Goal: Information Seeking & Learning: Check status

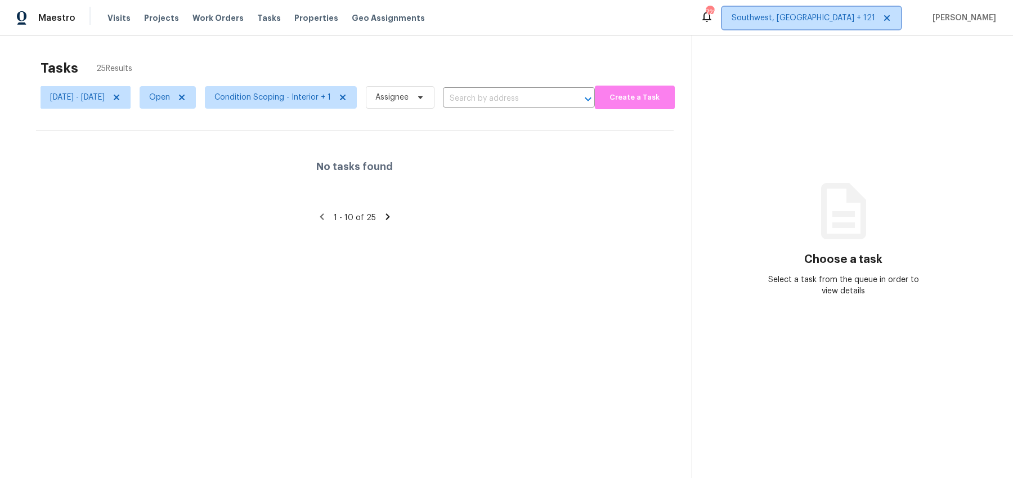
click at [847, 25] on span "Southwest, FL + 121" at bounding box center [811, 18] width 179 height 23
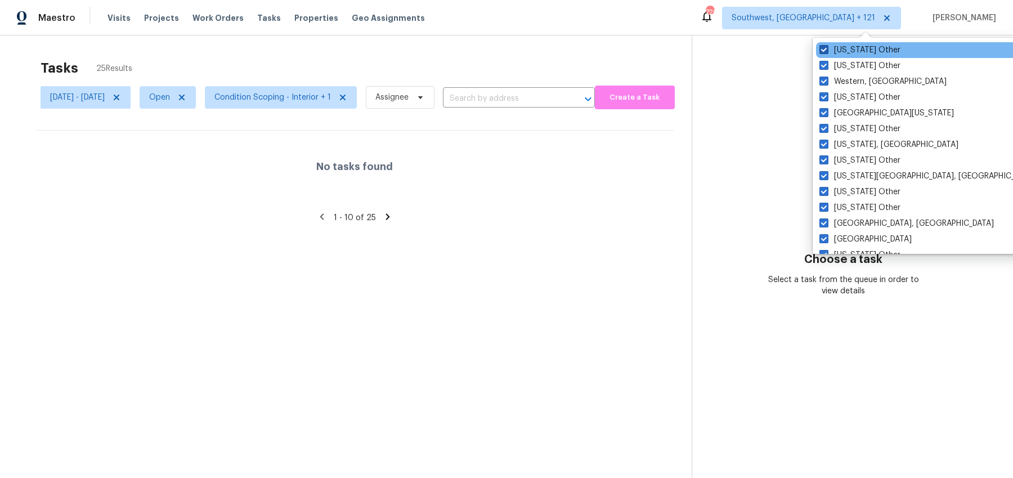
click at [827, 47] on span at bounding box center [823, 49] width 9 height 9
click at [827, 47] on input "Wyoming Other" at bounding box center [822, 47] width 7 height 7
checkbox input "false"
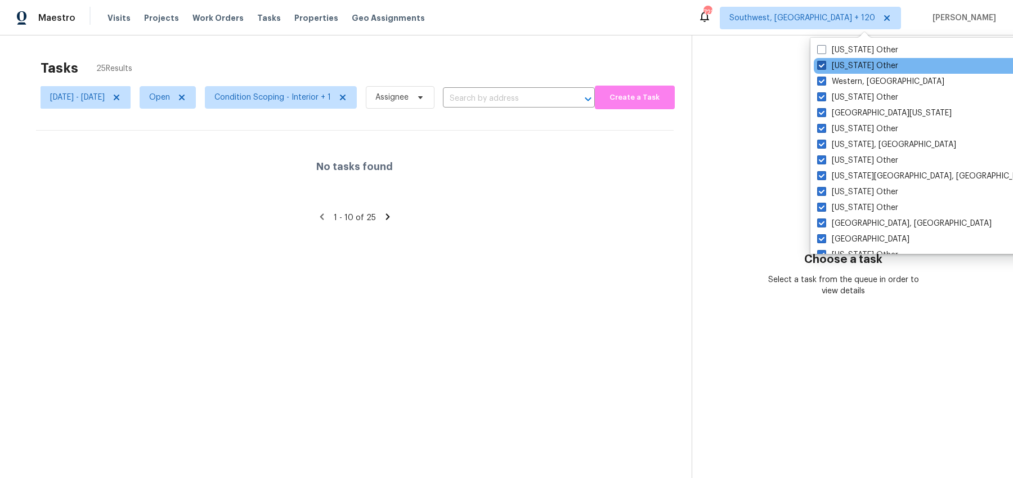
click at [823, 63] on span at bounding box center [821, 65] width 9 height 9
click at [823, 63] on input "Wisconsin Other" at bounding box center [820, 63] width 7 height 7
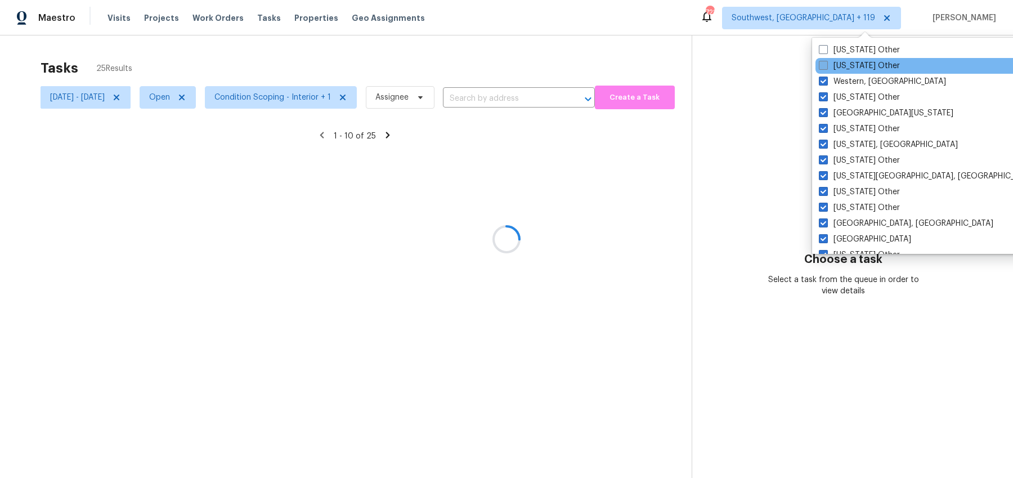
click at [821, 70] on label "Wisconsin Other" at bounding box center [859, 65] width 81 height 11
click at [821, 68] on input "Wisconsin Other" at bounding box center [822, 63] width 7 height 7
checkbox input "true"
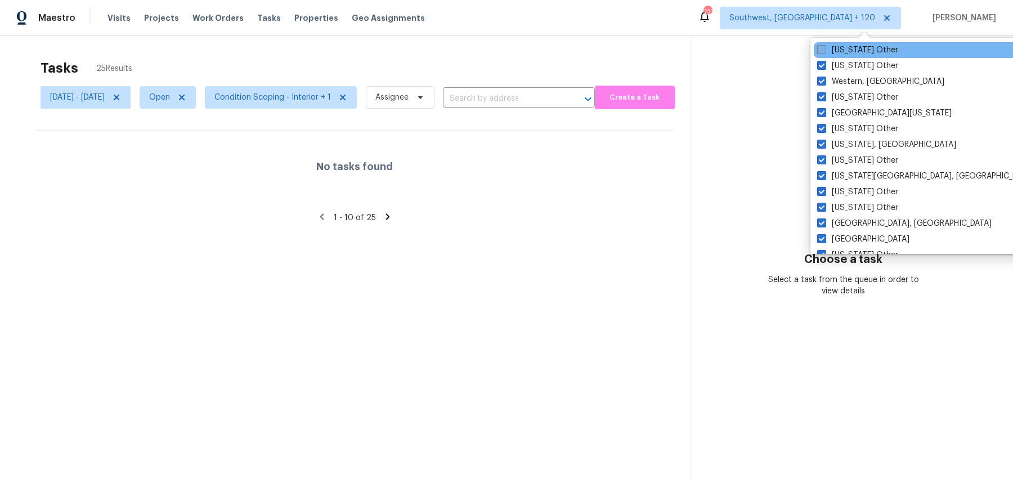
click at [821, 47] on span at bounding box center [821, 49] width 9 height 9
click at [821, 47] on input "Wyoming Other" at bounding box center [820, 47] width 7 height 7
checkbox input "true"
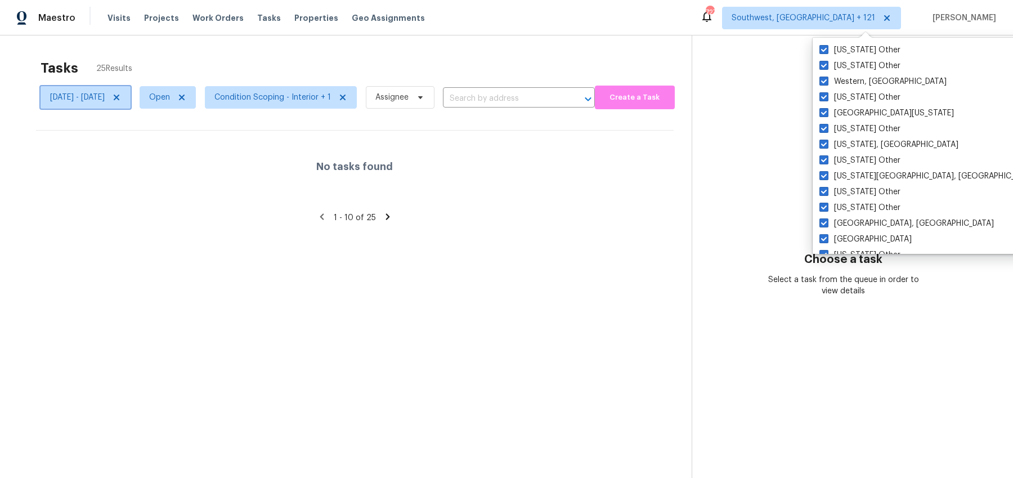
click at [119, 96] on icon at bounding box center [117, 98] width 6 height 6
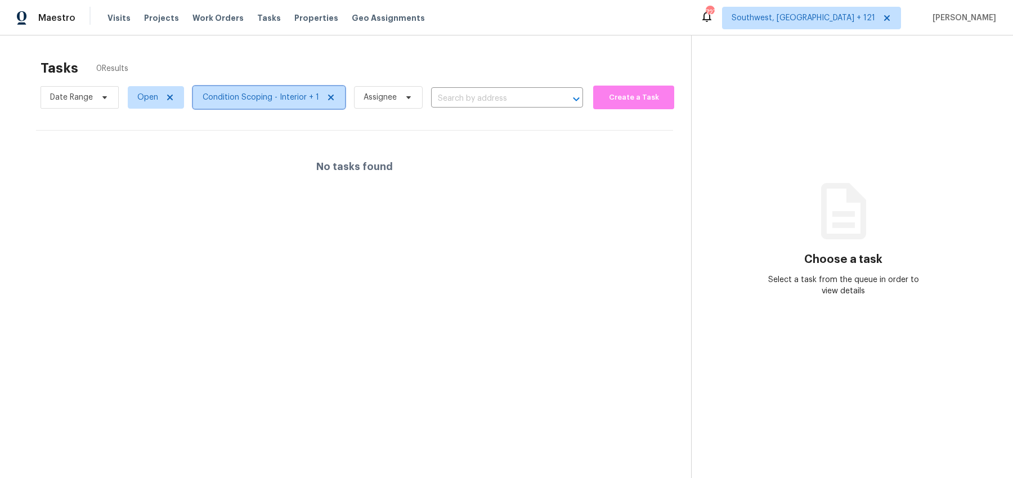
click at [237, 97] on span "Condition Scoping - Interior + 1" at bounding box center [261, 97] width 116 height 11
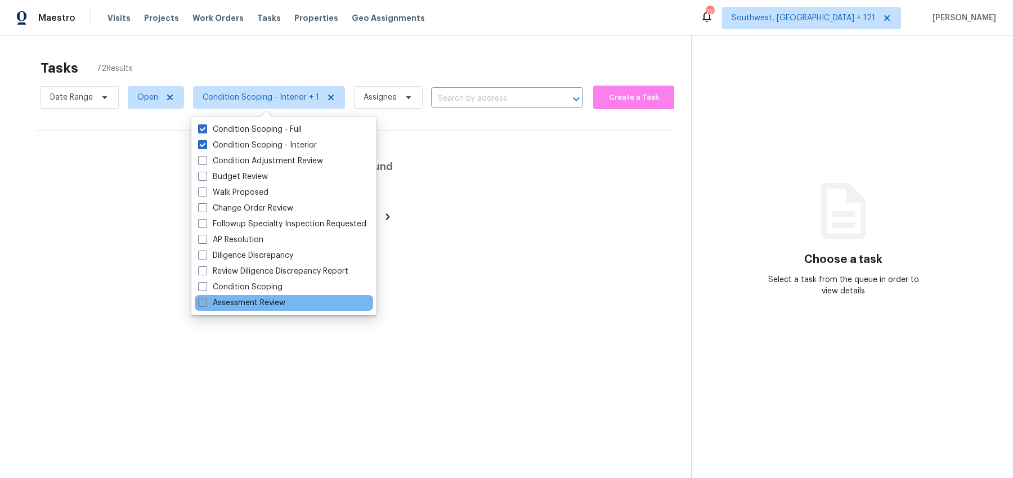
click at [234, 304] on label "Assessment Review" at bounding box center [241, 302] width 87 height 11
click at [205, 304] on input "Assessment Review" at bounding box center [201, 300] width 7 height 7
click at [234, 304] on label "Assessment Review" at bounding box center [241, 302] width 87 height 11
click at [205, 304] on input "Assessment Review" at bounding box center [201, 300] width 7 height 7
checkbox input "false"
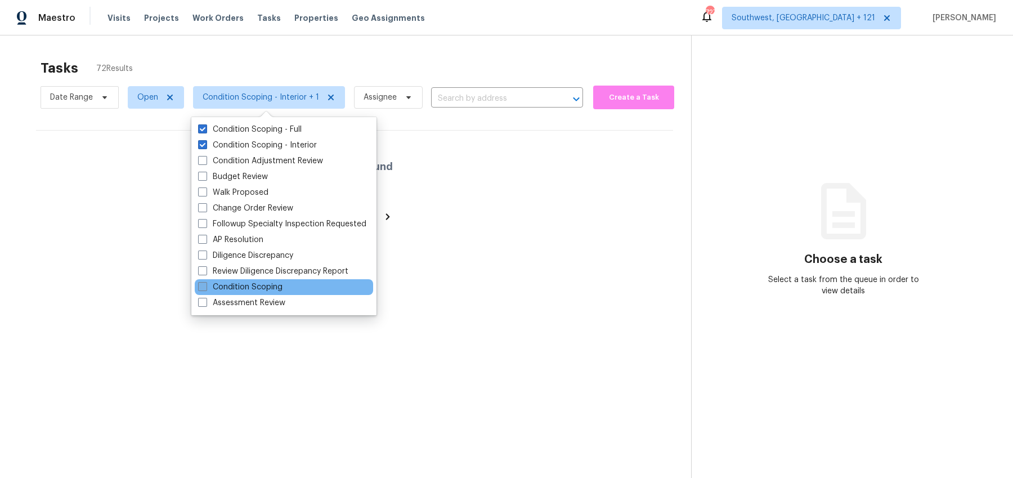
click at [246, 285] on label "Condition Scoping" at bounding box center [240, 286] width 84 height 11
click at [205, 285] on input "Condition Scoping" at bounding box center [201, 284] width 7 height 7
checkbox input "true"
click at [391, 60] on div "Tasks 0 Results" at bounding box center [366, 67] width 651 height 29
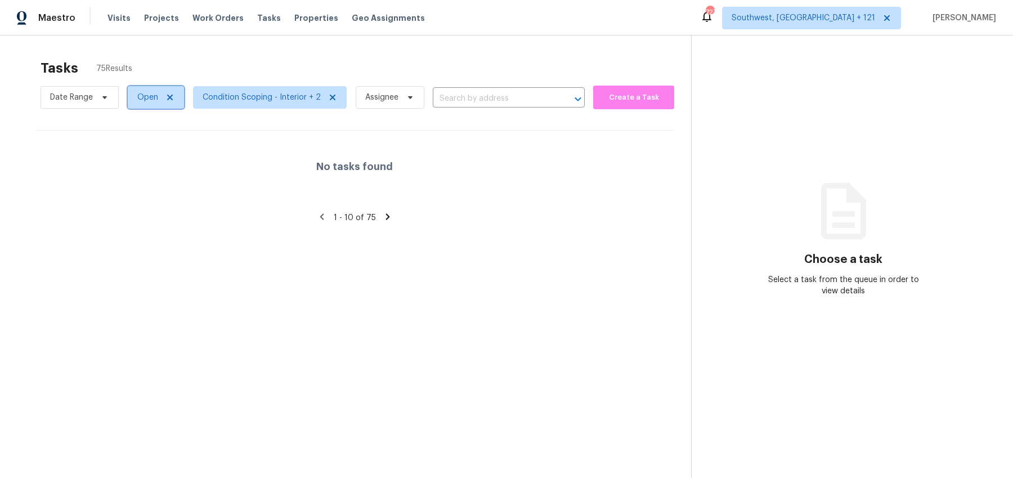
click at [147, 98] on span "Open" at bounding box center [147, 97] width 21 height 11
click at [147, 149] on label "Closed" at bounding box center [154, 145] width 41 height 11
click at [141, 147] on input "Closed" at bounding box center [137, 143] width 7 height 7
checkbox input "true"
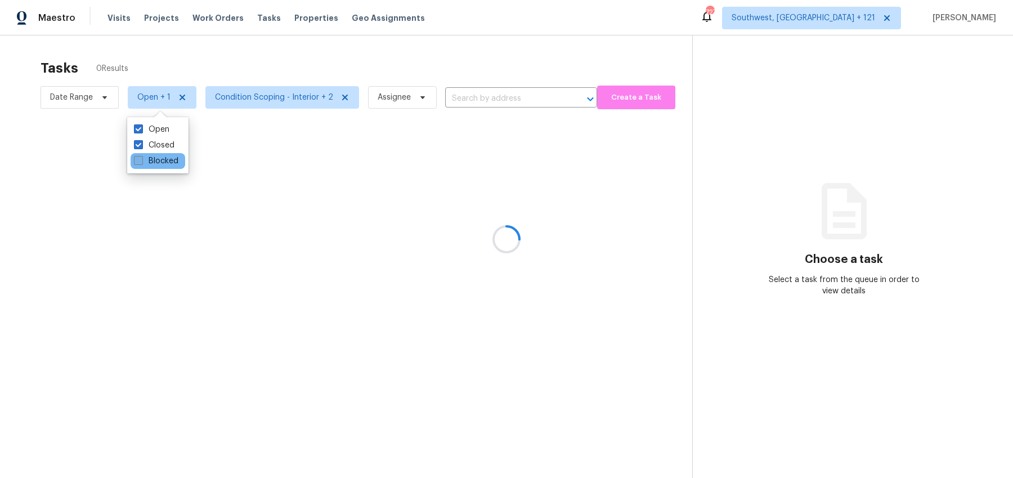
click at [147, 162] on label "Blocked" at bounding box center [156, 160] width 44 height 11
click at [141, 162] on input "Blocked" at bounding box center [137, 158] width 7 height 7
checkbox input "true"
click at [195, 52] on div "Tasks 0 Results Date Range Open + 2 Condition Scoping - Interior + 2 Assignee ​…" at bounding box center [506, 274] width 1013 height 478
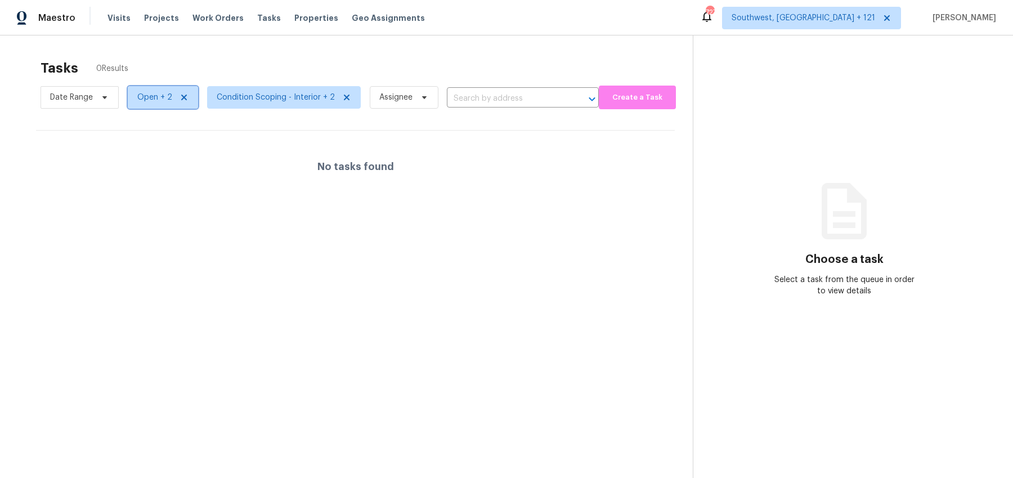
click at [159, 98] on span "Open + 2" at bounding box center [154, 97] width 35 height 11
click at [176, 145] on div "Open" at bounding box center [158, 145] width 55 height 16
click at [159, 128] on label "Blocked" at bounding box center [156, 129] width 44 height 11
click at [141, 128] on input "Blocked" at bounding box center [137, 127] width 7 height 7
checkbox input "false"
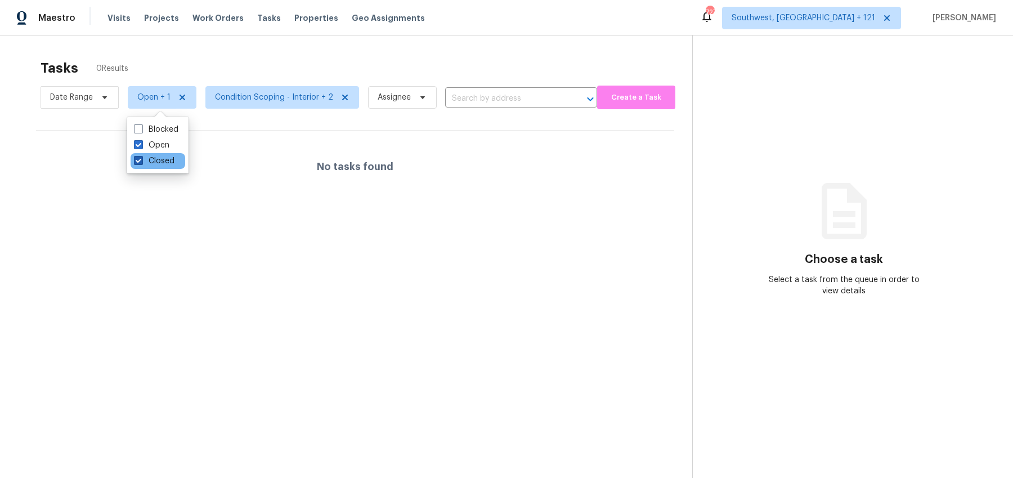
click at [159, 160] on label "Closed" at bounding box center [154, 160] width 41 height 11
click at [141, 160] on input "Closed" at bounding box center [137, 158] width 7 height 7
checkbox input "false"
click at [233, 65] on div "Tasks 75 Results" at bounding box center [366, 67] width 651 height 29
click at [530, 235] on section "Tasks 75 Results Date Range Open Condition Scoping - Interior + 2 Assignee ​ Cr…" at bounding box center [354, 283] width 673 height 460
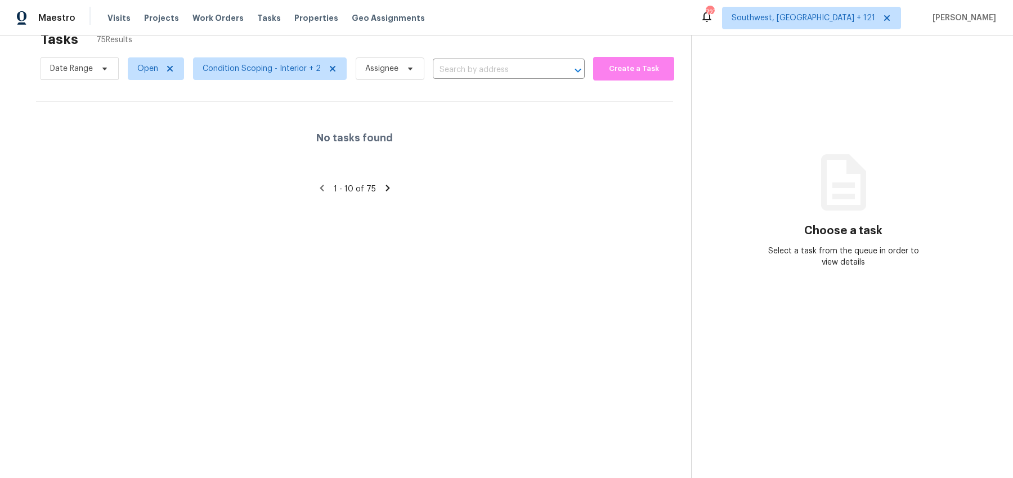
scroll to position [35, 0]
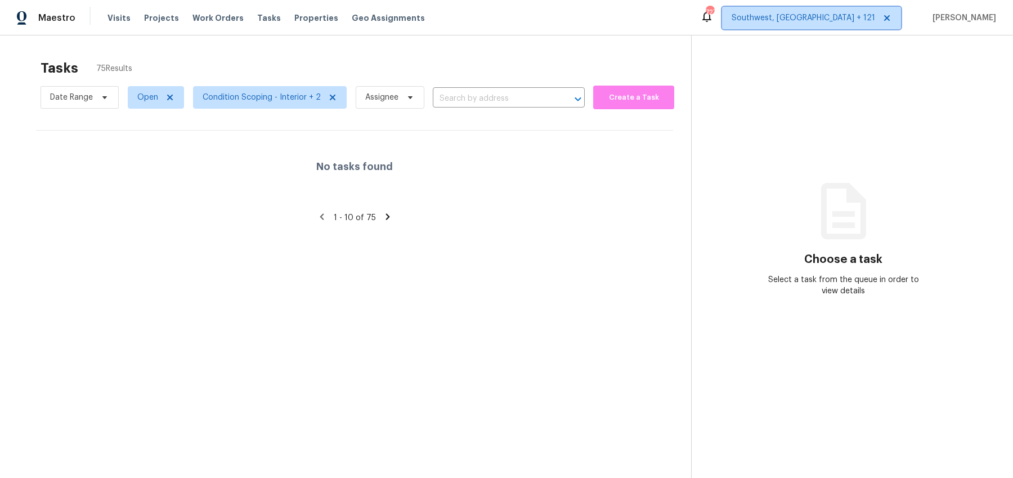
click at [853, 12] on span "Southwest, [GEOGRAPHIC_DATA] + 121" at bounding box center [804, 17] width 144 height 11
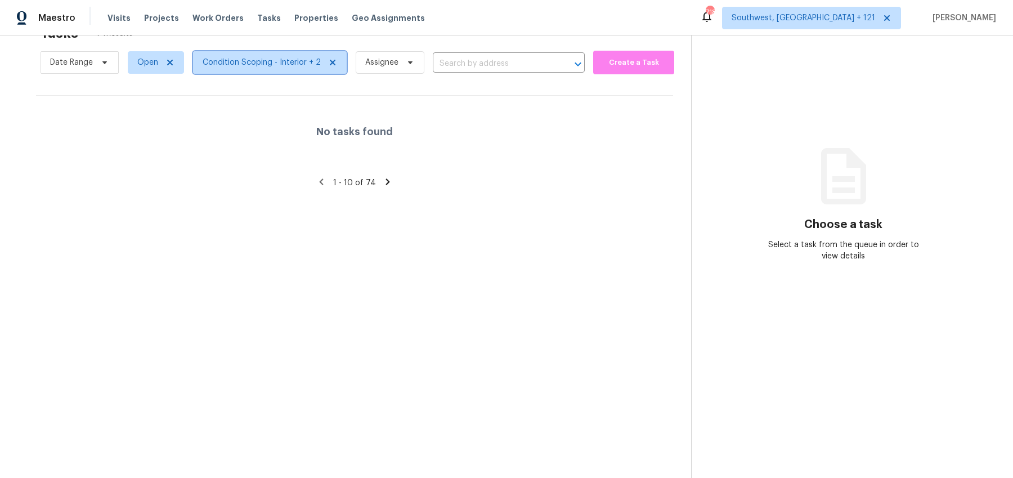
click at [217, 64] on span "Condition Scoping - Interior + 2" at bounding box center [262, 62] width 118 height 11
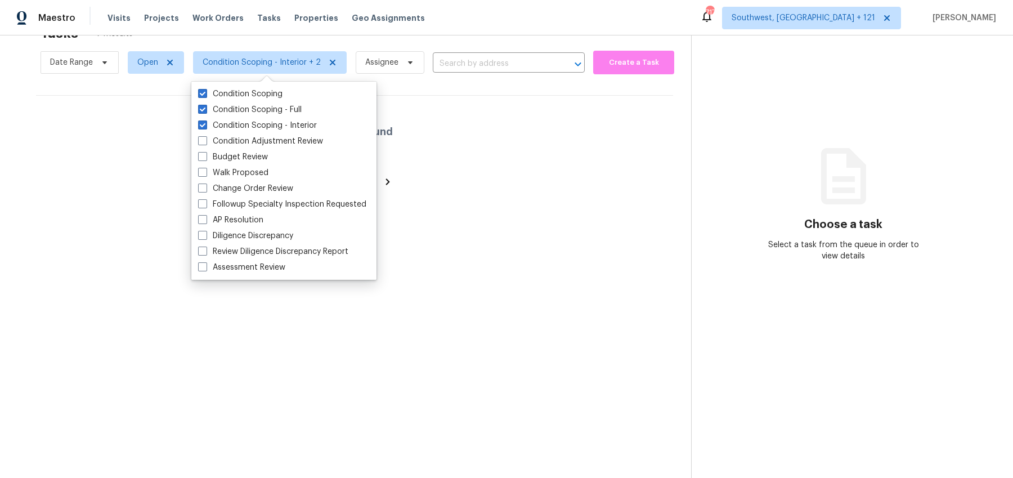
click at [677, 89] on section "Tasks 74 Results Date Range Open Condition Scoping - Interior + 2 Assignee ​ Cr…" at bounding box center [354, 249] width 673 height 460
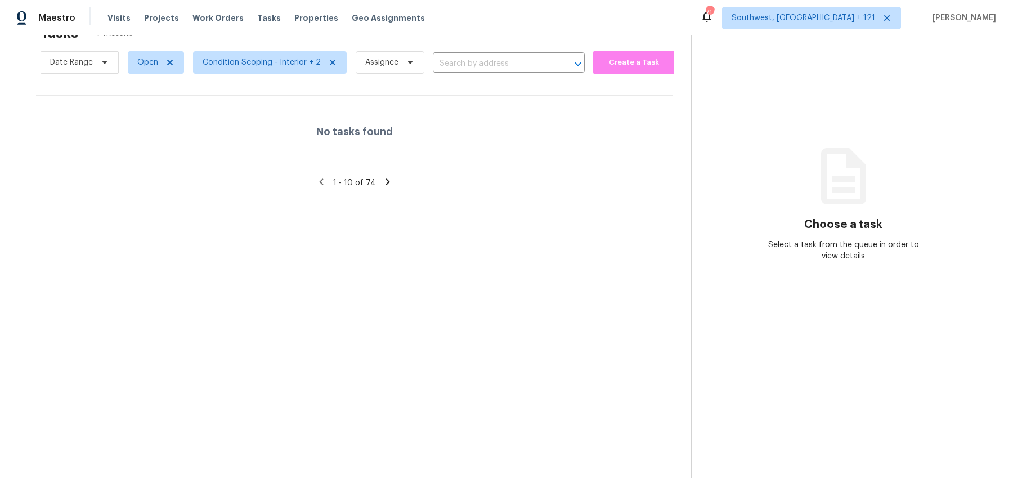
click at [543, 43] on div "Tasks 74 Results" at bounding box center [366, 33] width 651 height 29
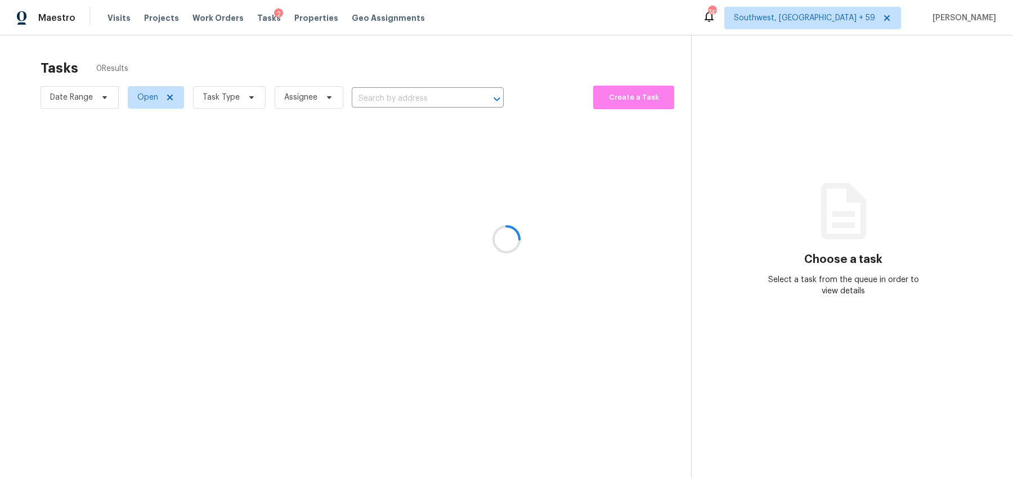
click at [153, 104] on div at bounding box center [506, 239] width 1013 height 478
click at [231, 89] on div at bounding box center [506, 239] width 1013 height 478
click at [72, 110] on div at bounding box center [506, 239] width 1013 height 478
click at [73, 109] on div at bounding box center [506, 239] width 1013 height 478
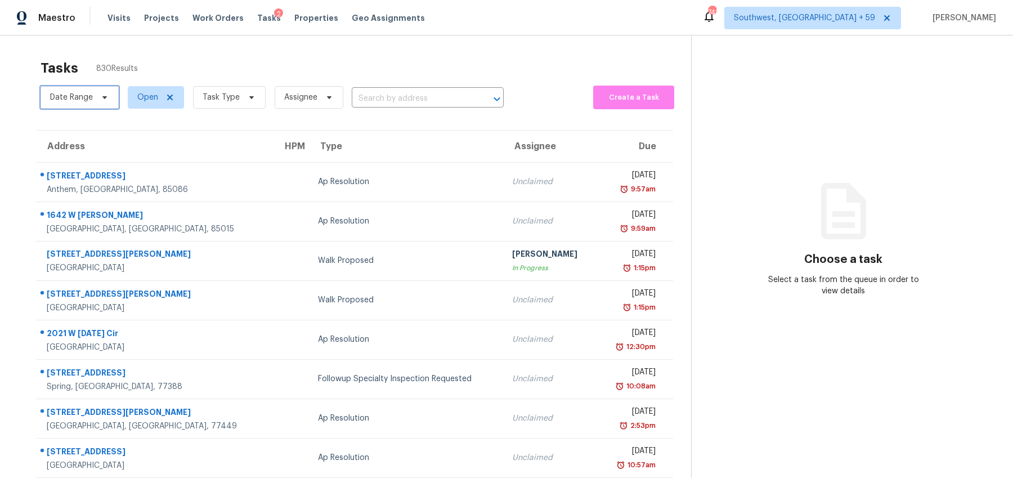
click at [82, 96] on span "Date Range" at bounding box center [71, 97] width 43 height 11
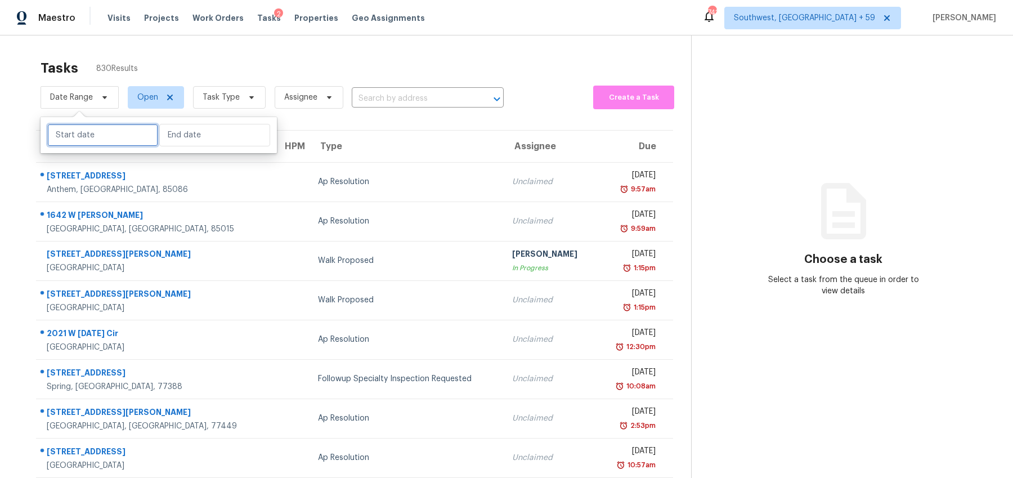
select select "8"
select select "2025"
select select "9"
select select "2025"
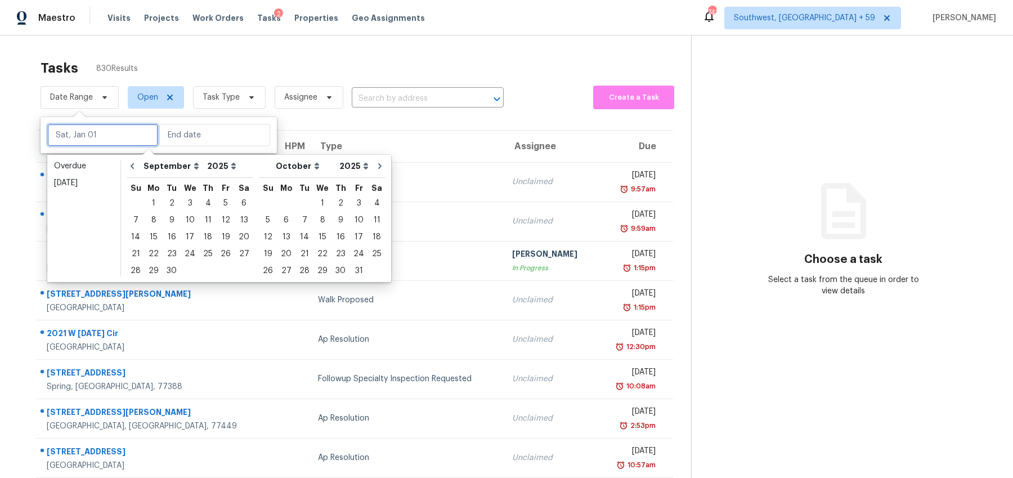
click at [83, 129] on input "text" at bounding box center [102, 135] width 111 height 23
click at [150, 253] on div "22" at bounding box center [154, 254] width 18 height 16
type input "[DATE]"
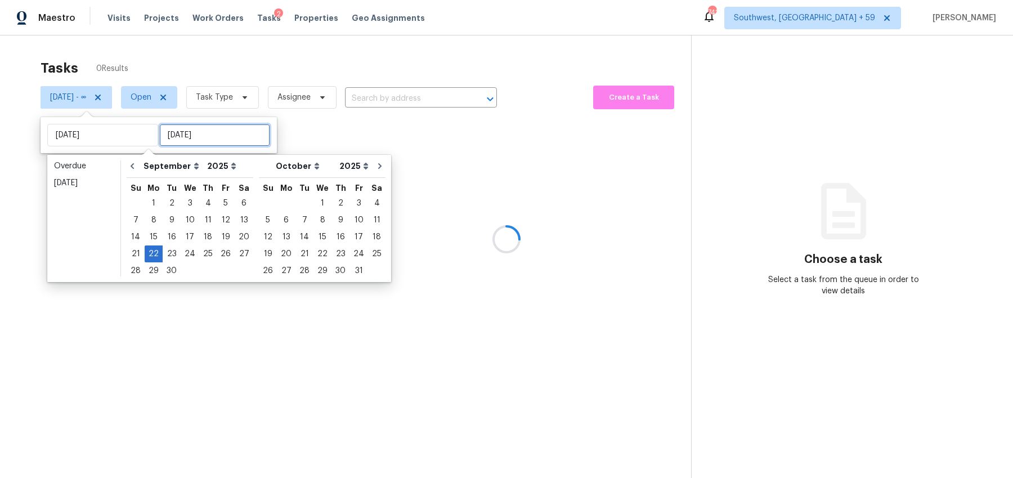
type input "[DATE]"
click at [191, 254] on div "24" at bounding box center [190, 254] width 19 height 16
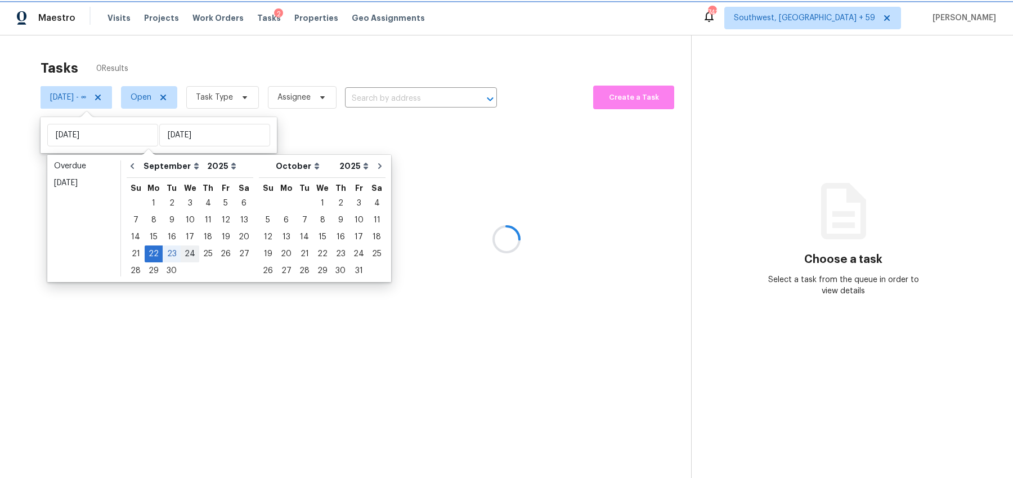
type input "[DATE]"
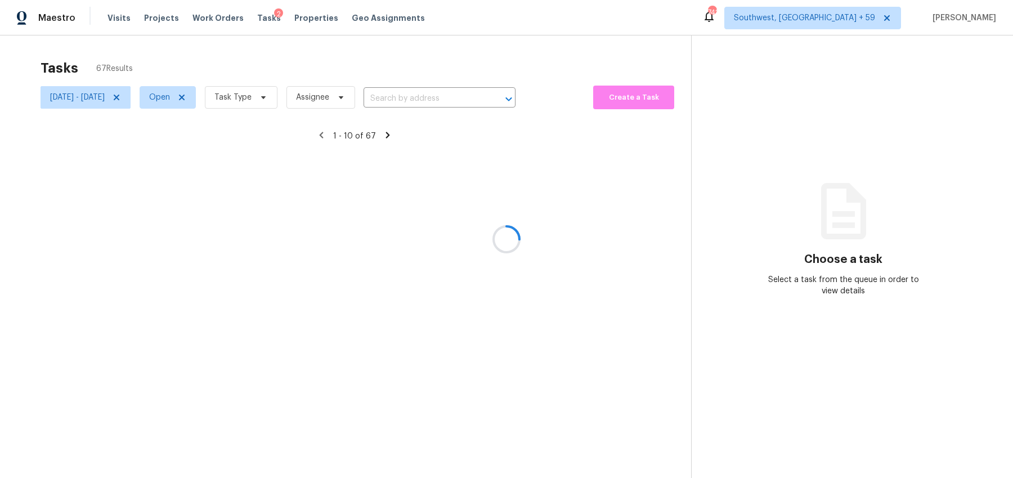
click at [256, 69] on div at bounding box center [506, 239] width 1013 height 478
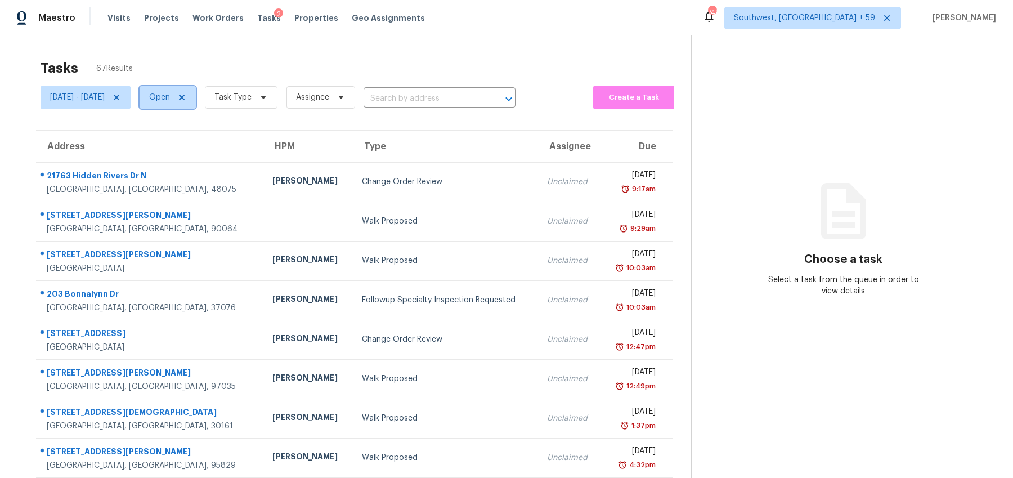
click at [170, 100] on span "Open" at bounding box center [159, 97] width 21 height 11
click at [197, 146] on span at bounding box center [194, 144] width 9 height 9
click at [197, 146] on input "Closed" at bounding box center [193, 143] width 7 height 7
checkbox input "true"
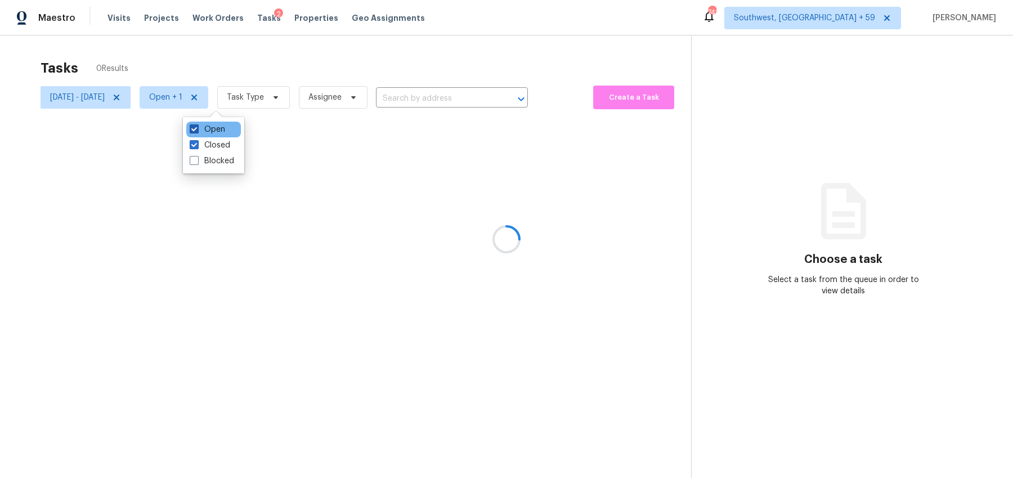
click at [196, 128] on span at bounding box center [194, 128] width 9 height 9
click at [196, 128] on input "Open" at bounding box center [193, 127] width 7 height 7
checkbox input "false"
click at [282, 99] on div at bounding box center [506, 239] width 1013 height 478
click at [294, 97] on div at bounding box center [506, 239] width 1013 height 478
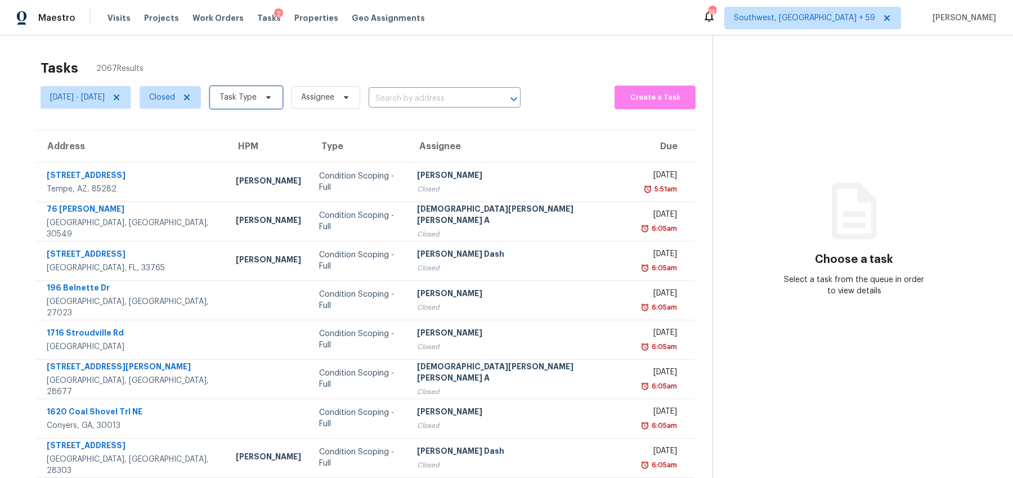
click at [283, 103] on span "Task Type" at bounding box center [246, 97] width 73 height 23
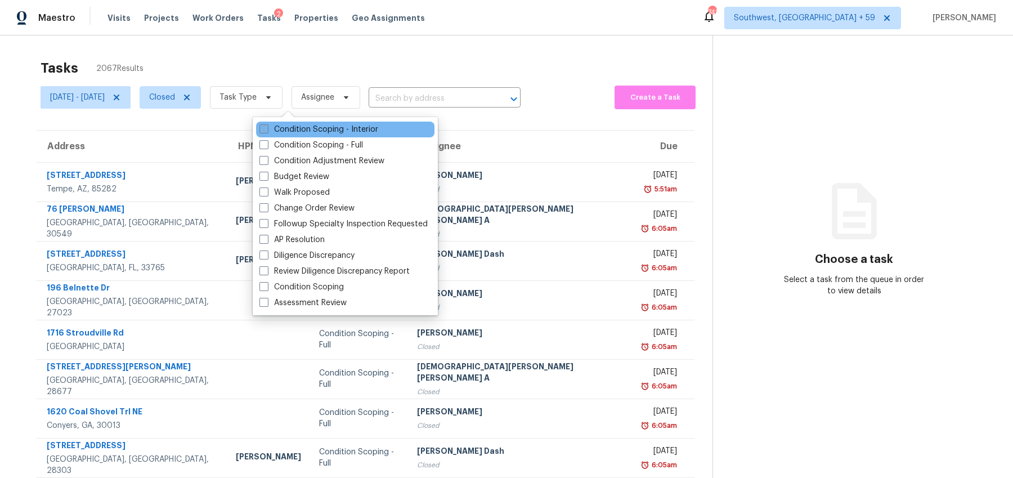
click at [315, 129] on label "Condition Scoping - Interior" at bounding box center [318, 129] width 119 height 11
click at [267, 129] on input "Condition Scoping - Interior" at bounding box center [262, 127] width 7 height 7
checkbox input "true"
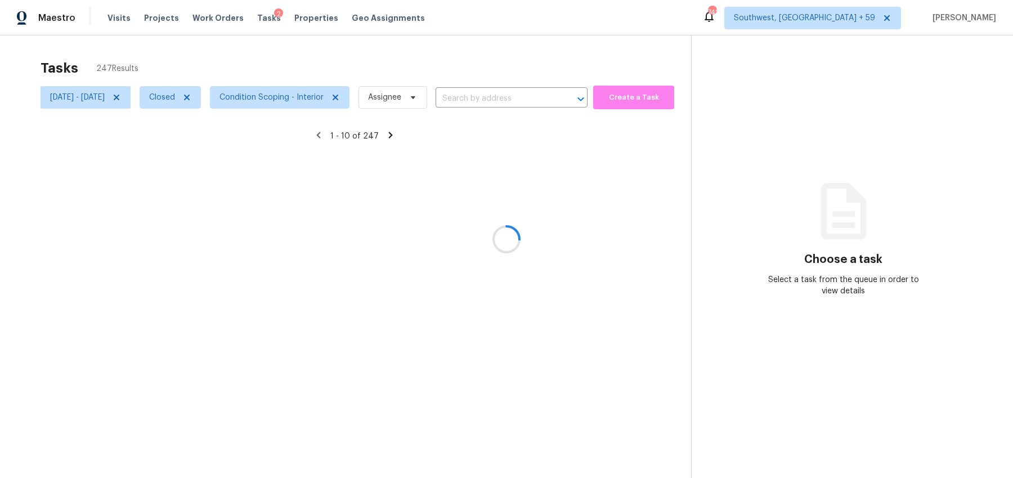
click at [512, 59] on div at bounding box center [506, 239] width 1013 height 478
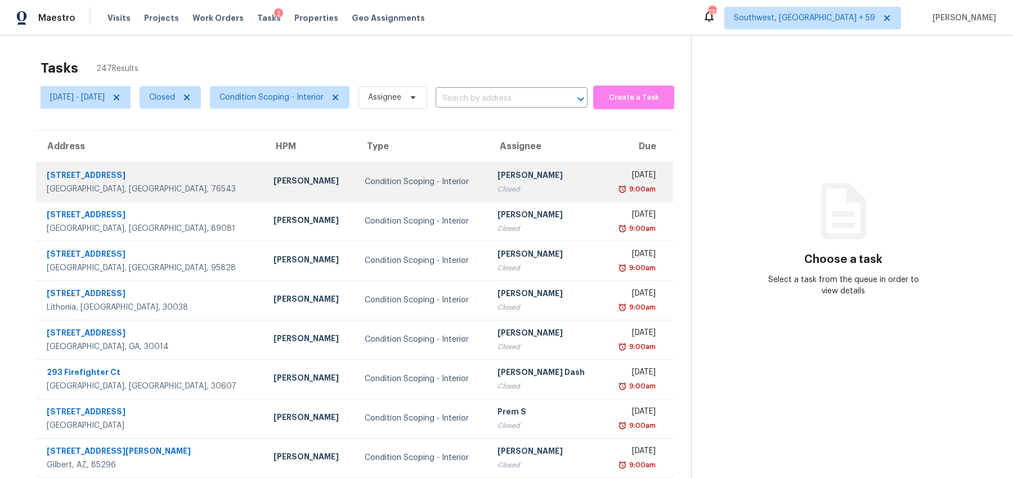
click at [286, 182] on div "[PERSON_NAME]" at bounding box center [309, 182] width 73 height 14
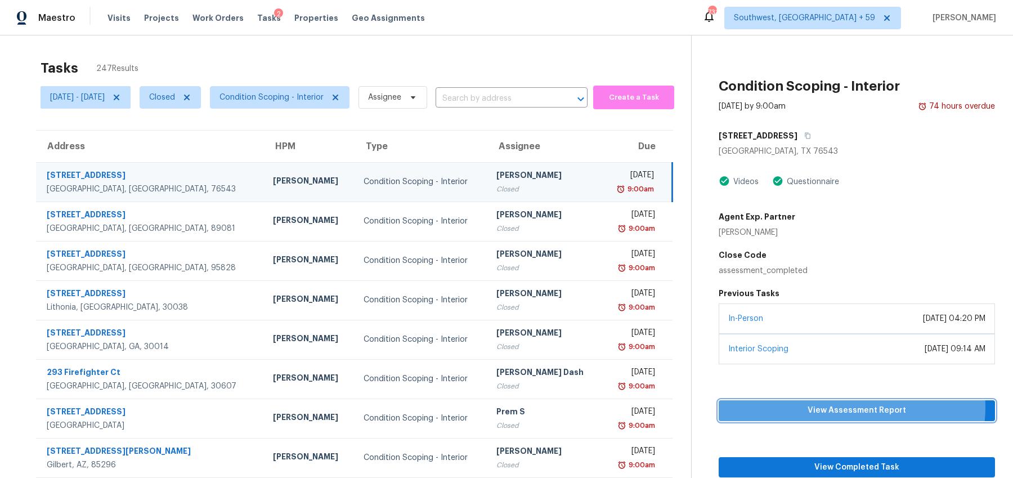
click at [854, 406] on span "View Assessment Report" at bounding box center [857, 410] width 258 height 14
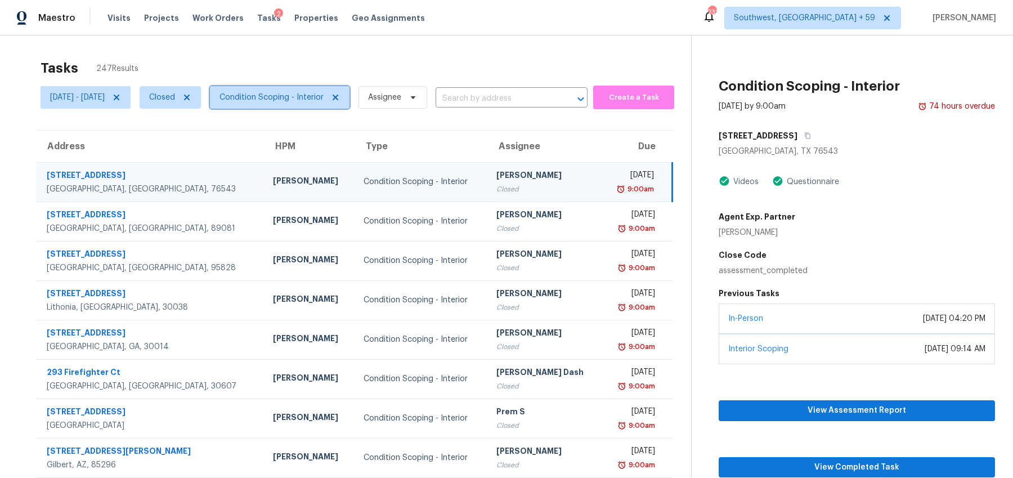
click at [324, 100] on span "Condition Scoping - Interior" at bounding box center [271, 97] width 104 height 11
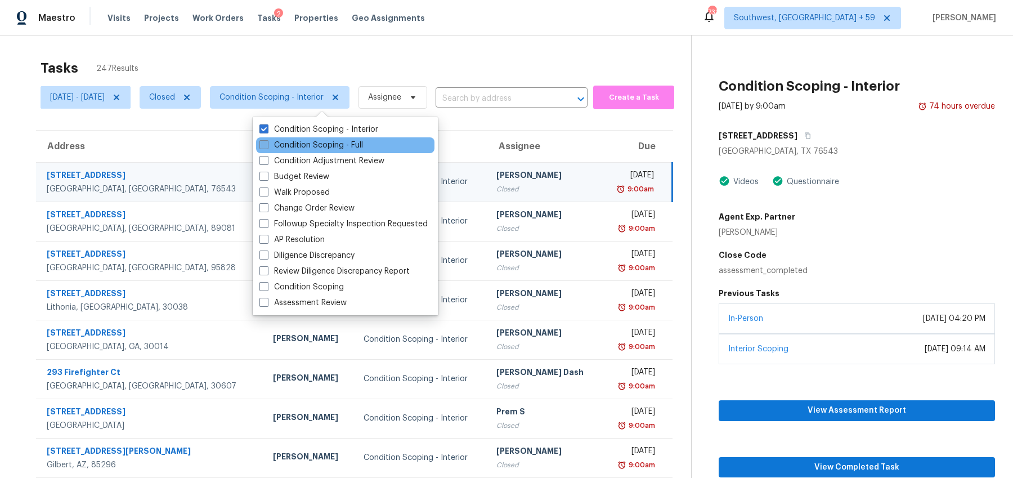
click at [335, 144] on label "Condition Scoping - Full" at bounding box center [311, 145] width 104 height 11
click at [267, 144] on input "Condition Scoping - Full" at bounding box center [262, 143] width 7 height 7
checkbox input "true"
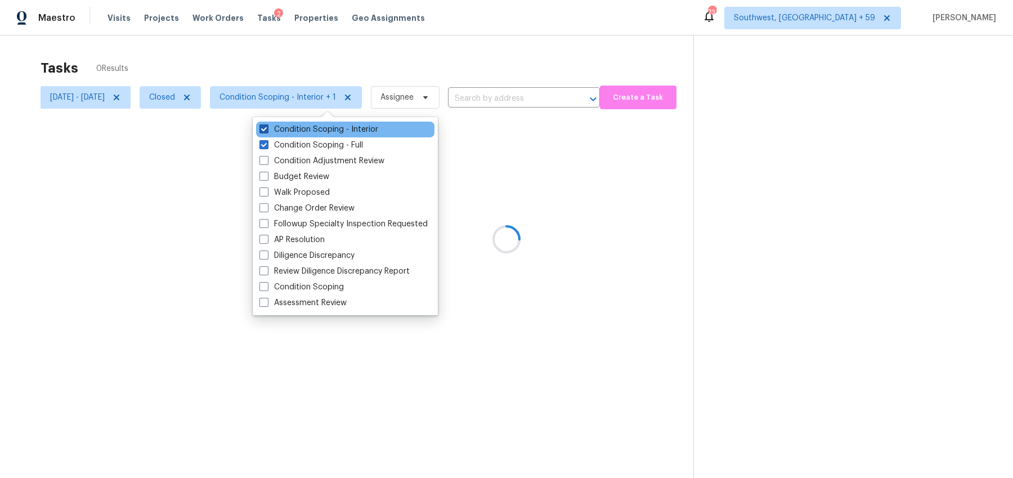
click at [311, 128] on label "Condition Scoping - Interior" at bounding box center [318, 129] width 119 height 11
click at [267, 128] on input "Condition Scoping - Interior" at bounding box center [262, 127] width 7 height 7
checkbox input "false"
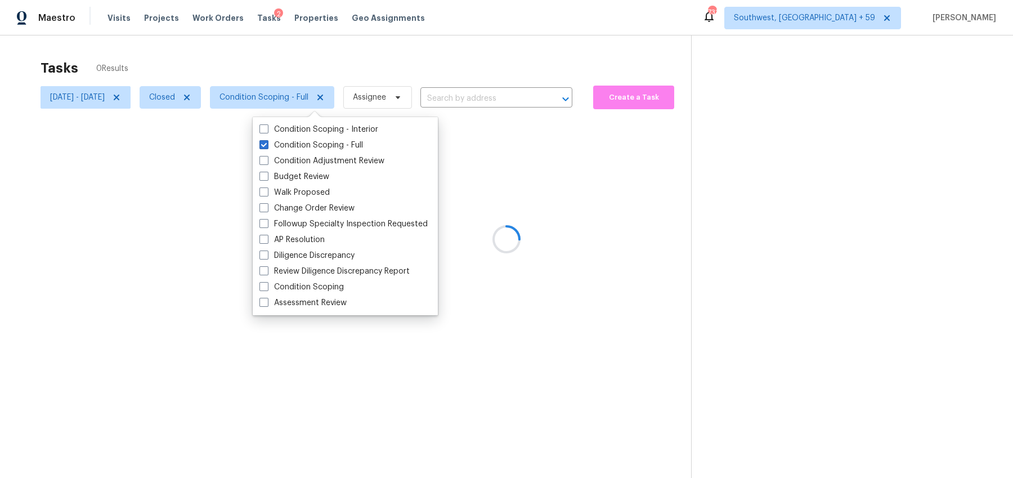
click at [364, 66] on div at bounding box center [506, 239] width 1013 height 478
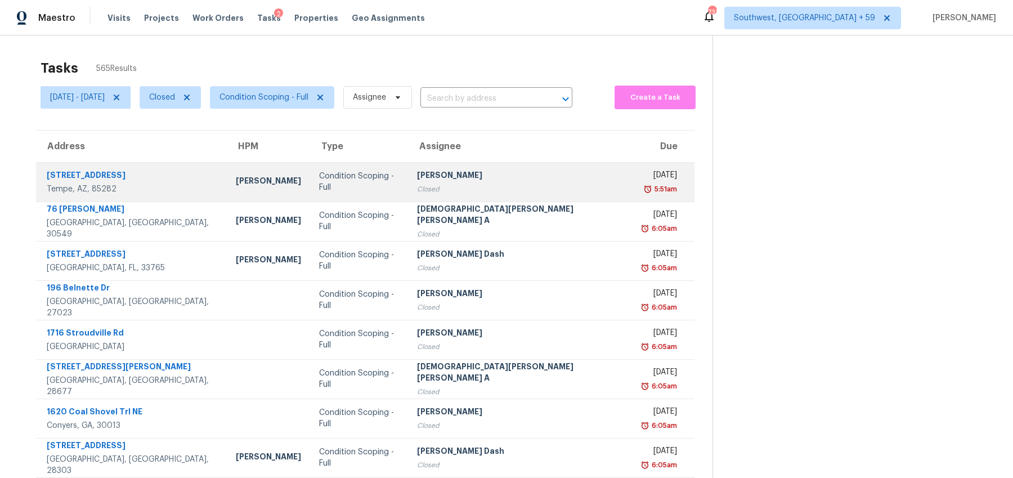
click at [356, 181] on div "Condition Scoping - Full" at bounding box center [359, 182] width 80 height 23
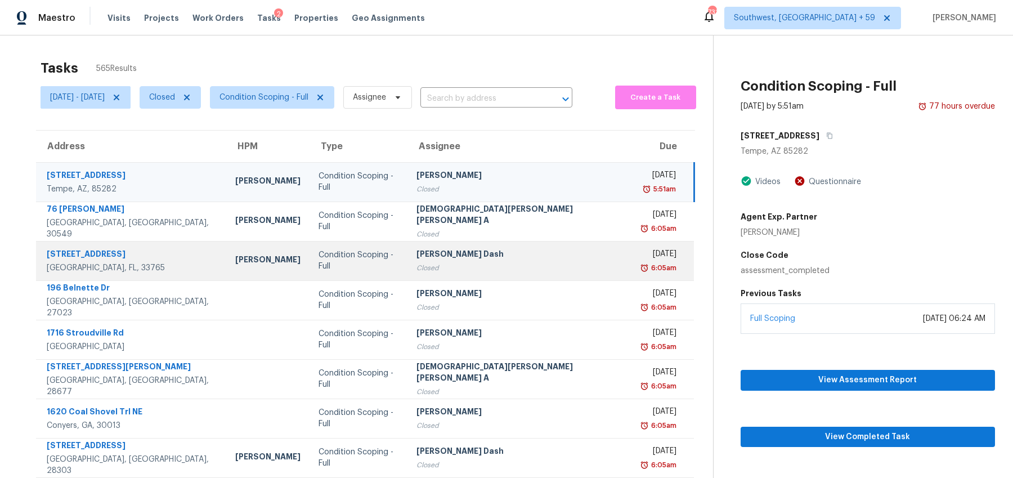
click at [415, 255] on td "[PERSON_NAME] Dash Closed" at bounding box center [519, 260] width 225 height 39
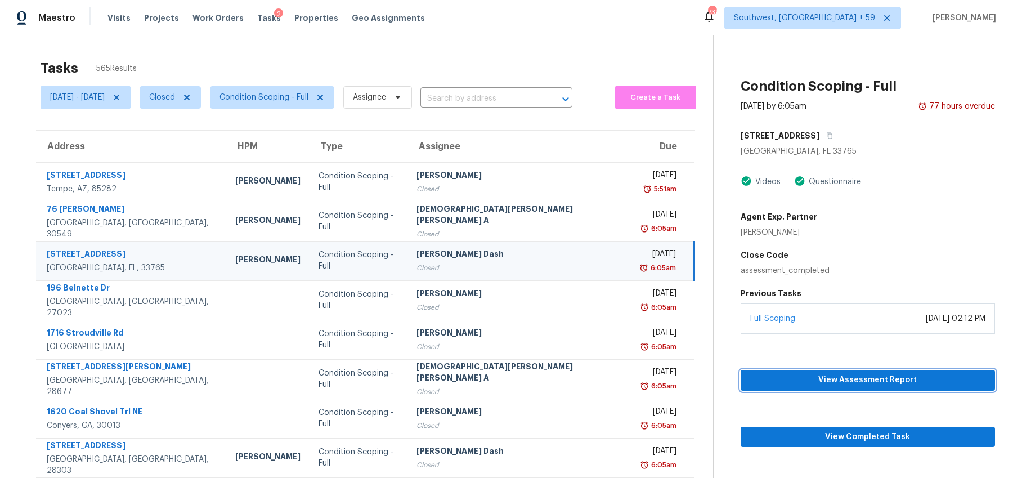
click at [826, 382] on span "View Assessment Report" at bounding box center [868, 380] width 236 height 14
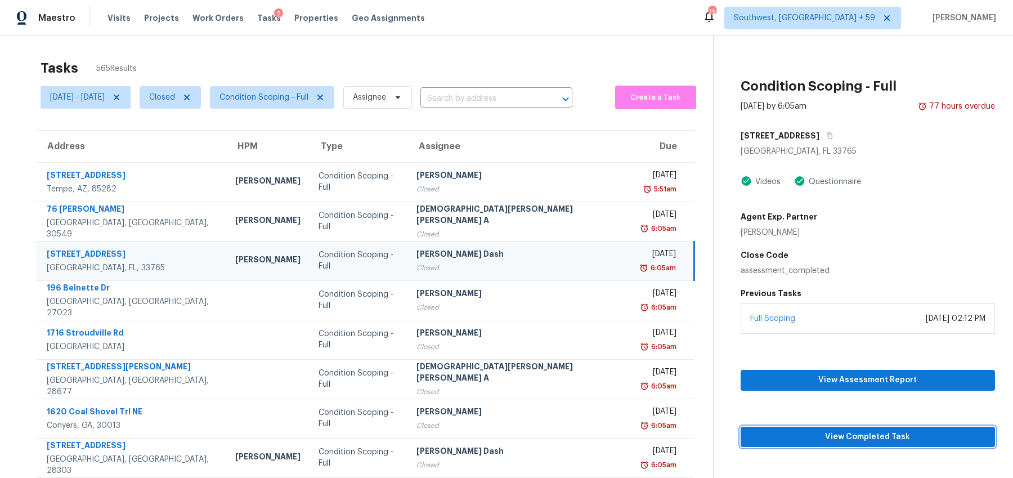
click at [849, 432] on span "View Completed Task" at bounding box center [868, 437] width 236 height 14
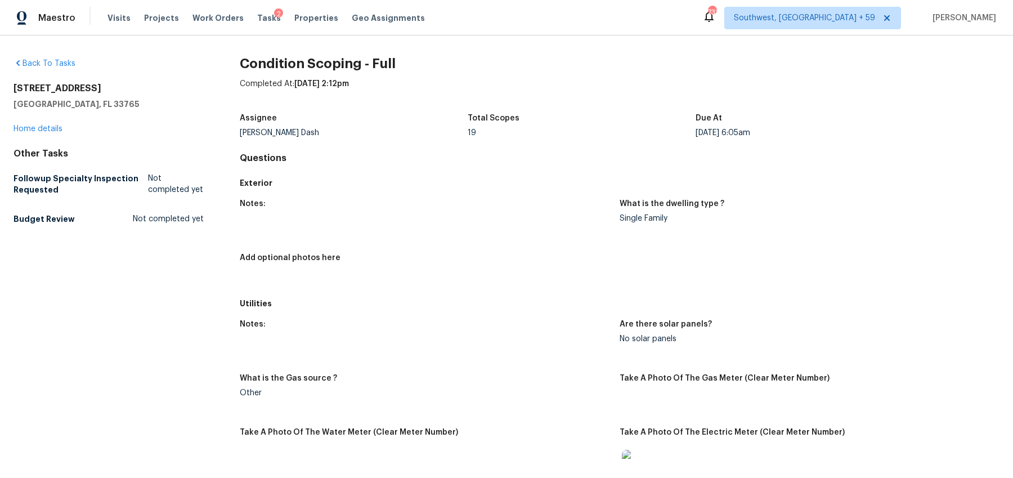
click at [46, 68] on div "Back To Tasks" at bounding box center [109, 63] width 190 height 11
click at [42, 63] on link "Back To Tasks" at bounding box center [45, 64] width 62 height 8
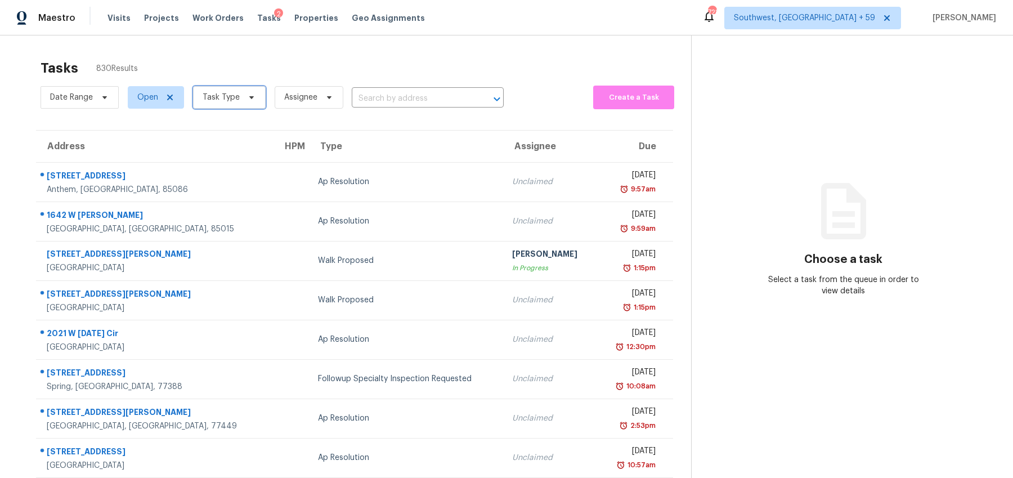
click at [210, 94] on span "Task Type" at bounding box center [221, 97] width 37 height 11
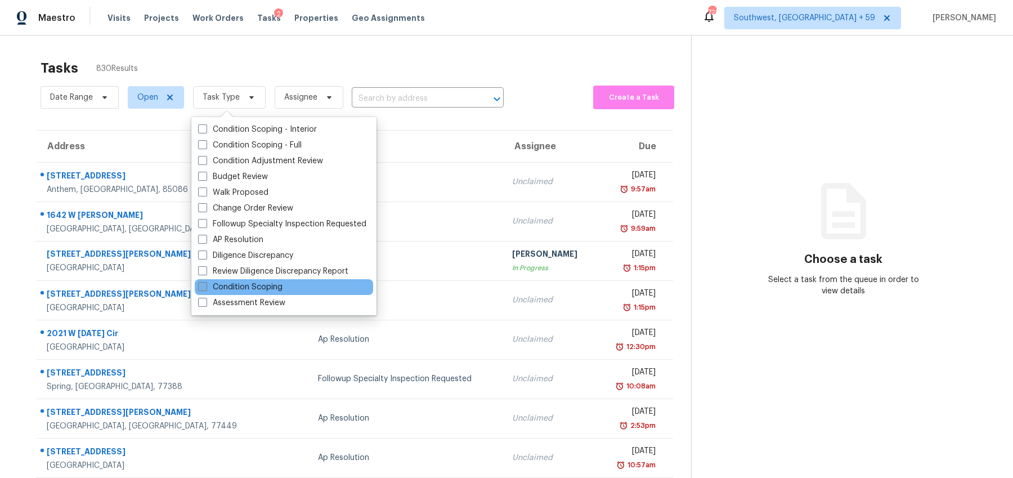
click at [248, 288] on label "Condition Scoping" at bounding box center [240, 286] width 84 height 11
click at [205, 288] on input "Condition Scoping" at bounding box center [201, 284] width 7 height 7
checkbox input "true"
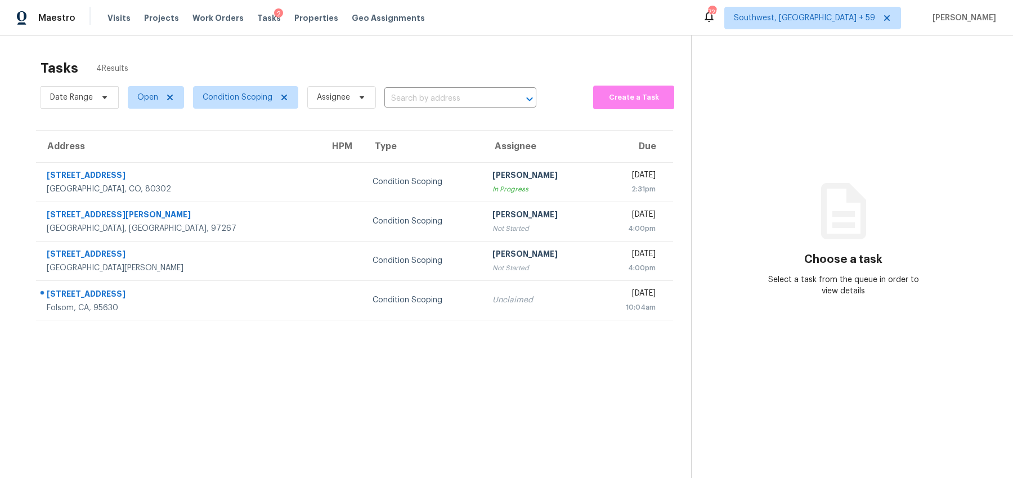
click at [373, 64] on div "Tasks 4 Results" at bounding box center [366, 67] width 651 height 29
click at [156, 101] on span "Open" at bounding box center [147, 97] width 21 height 11
click at [147, 141] on label "Closed" at bounding box center [154, 145] width 41 height 11
click at [141, 141] on input "Closed" at bounding box center [137, 143] width 7 height 7
checkbox input "true"
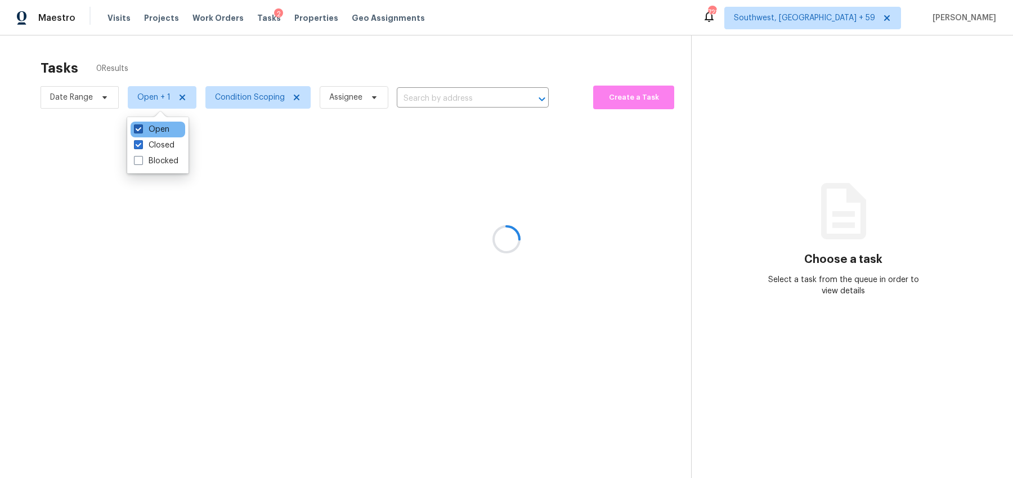
click at [139, 124] on span at bounding box center [138, 128] width 9 height 9
click at [139, 124] on input "Open" at bounding box center [137, 127] width 7 height 7
checkbox input "false"
click at [256, 53] on div at bounding box center [506, 239] width 1013 height 478
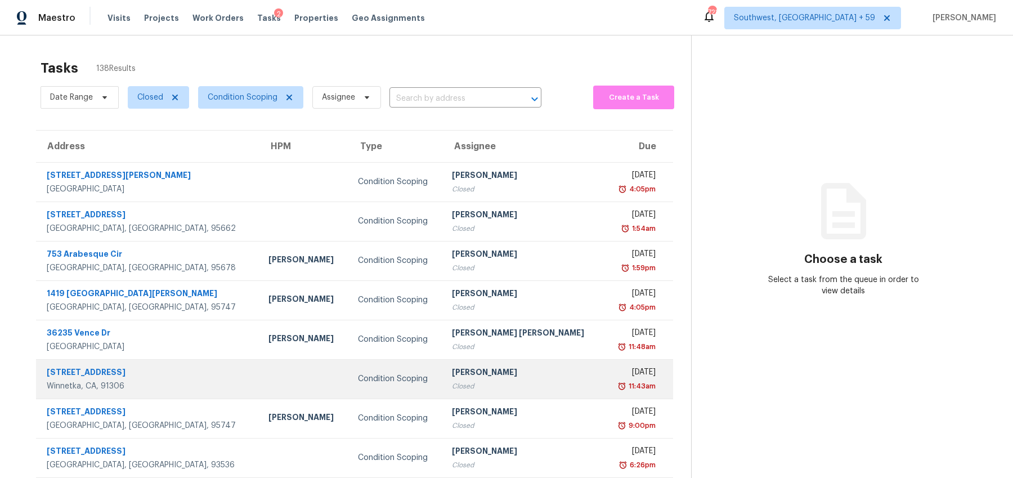
scroll to position [107, 0]
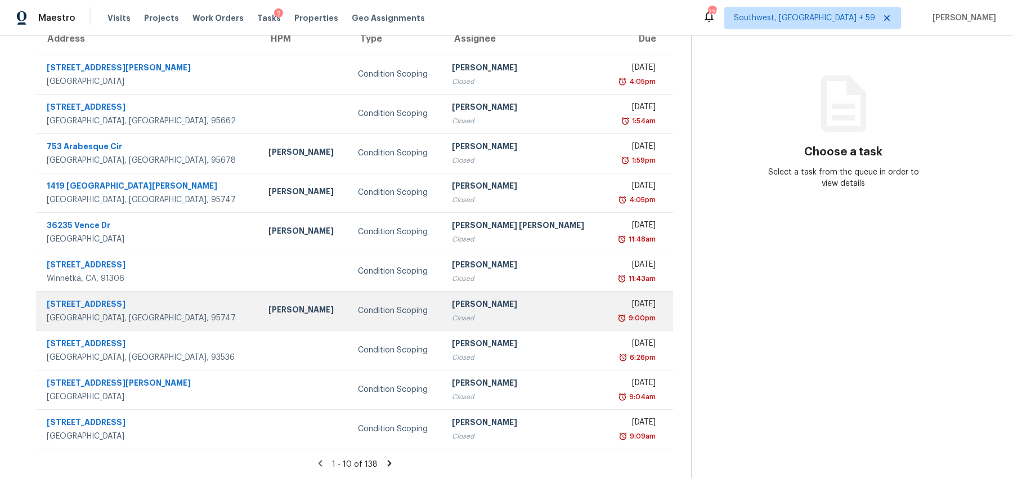
click at [503, 315] on div "Closed" at bounding box center [523, 317] width 143 height 11
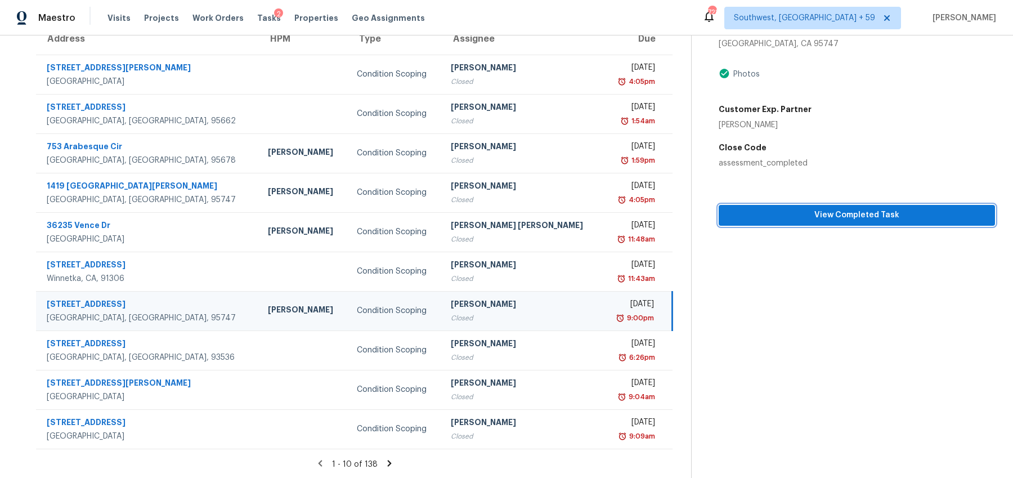
click at [847, 214] on span "View Completed Task" at bounding box center [857, 215] width 258 height 14
